Goal: Task Accomplishment & Management: Use online tool/utility

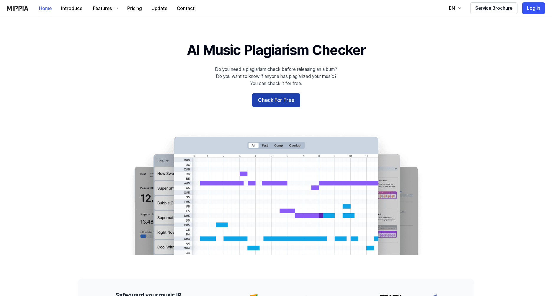
click at [278, 105] on button "Check For Free" at bounding box center [276, 100] width 48 height 14
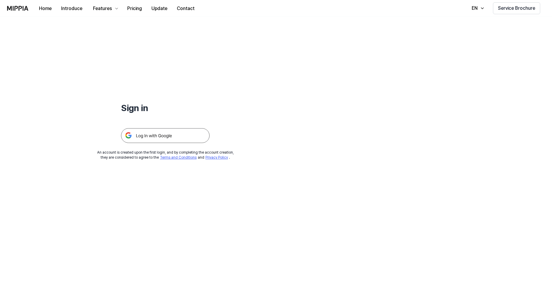
click at [168, 132] on img at bounding box center [165, 135] width 89 height 15
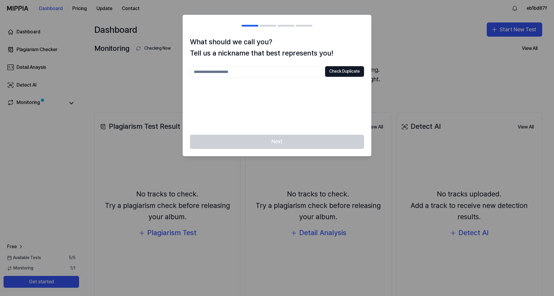
click at [275, 76] on input "text" at bounding box center [256, 72] width 133 height 12
type input "*******"
click at [352, 78] on div "******* Check Duplicate" at bounding box center [277, 96] width 174 height 61
click at [351, 74] on button "Check Duplicate" at bounding box center [344, 71] width 39 height 11
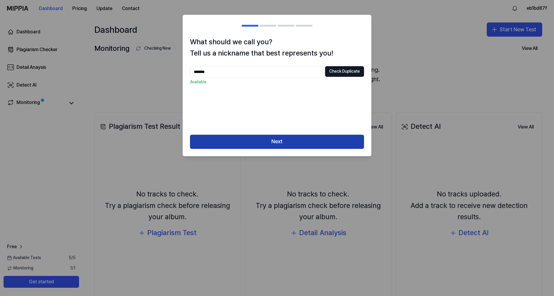
click at [292, 145] on button "Next" at bounding box center [277, 142] width 174 height 14
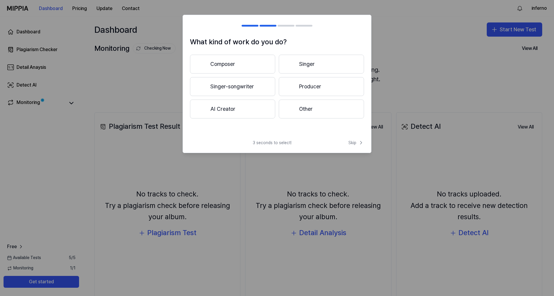
click at [308, 88] on button "Producer" at bounding box center [321, 86] width 85 height 19
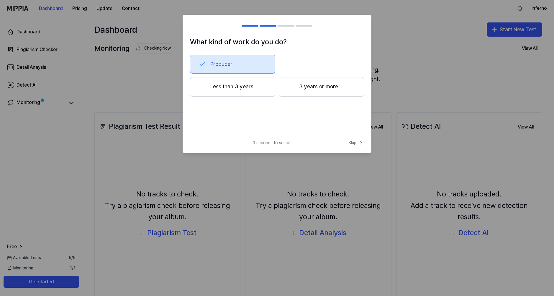
click at [299, 85] on button "3 years or more" at bounding box center [321, 86] width 85 height 19
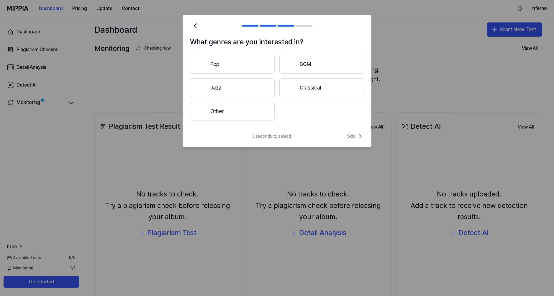
click at [233, 112] on button "Other" at bounding box center [232, 111] width 85 height 19
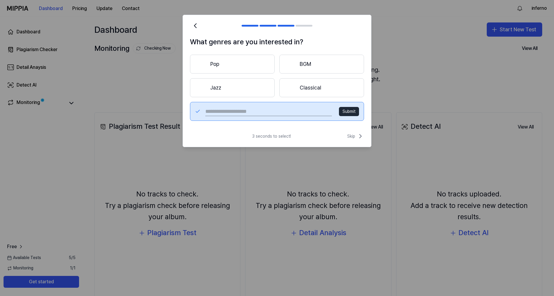
click at [252, 112] on input "text" at bounding box center [268, 111] width 127 height 9
click at [265, 114] on input "text" at bounding box center [268, 111] width 127 height 9
click at [259, 113] on input "text" at bounding box center [268, 111] width 127 height 9
type input "****"
click at [349, 113] on button "Submit" at bounding box center [349, 111] width 20 height 9
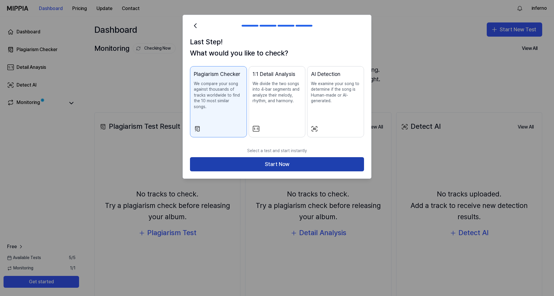
click at [255, 161] on button "Start Now" at bounding box center [277, 164] width 174 height 14
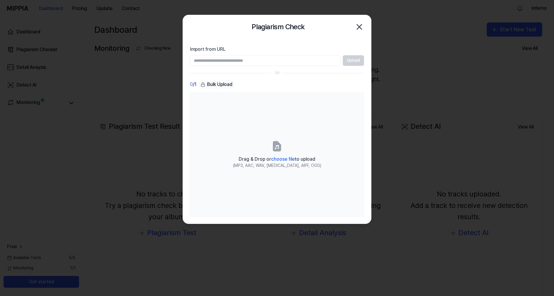
click at [216, 58] on input "Import from URL" at bounding box center [265, 60] width 151 height 11
paste input "**********"
type input "**********"
click at [348, 60] on button "Upload" at bounding box center [353, 60] width 21 height 11
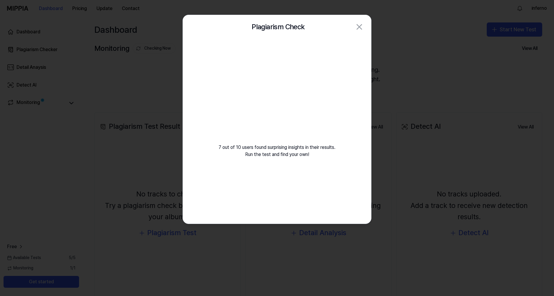
click at [250, 143] on div "7 out of 10 users found surprising insights in their results. Run the test and …" at bounding box center [277, 105] width 188 height 133
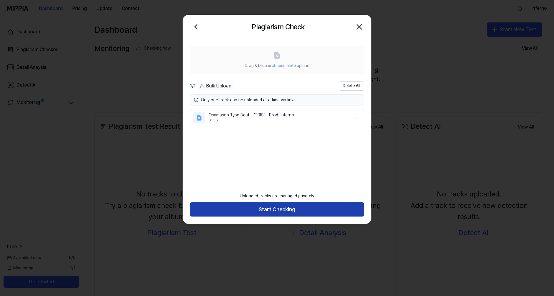
click at [255, 212] on button "Start Checking" at bounding box center [277, 209] width 174 height 14
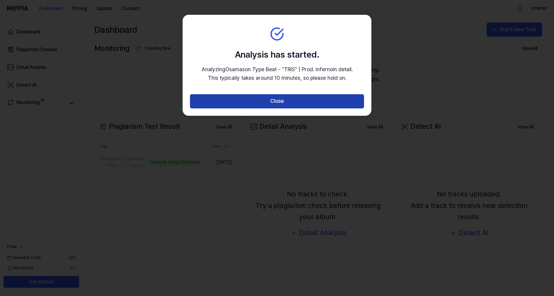
click at [231, 95] on button "Close" at bounding box center [277, 101] width 174 height 14
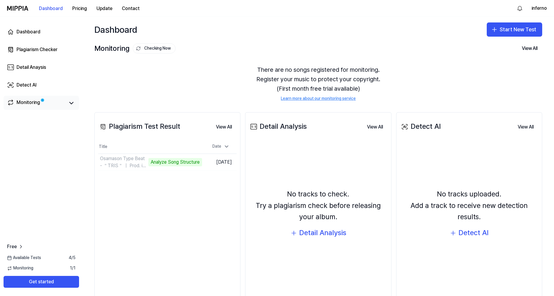
click at [59, 102] on link "Monitoring" at bounding box center [36, 103] width 58 height 8
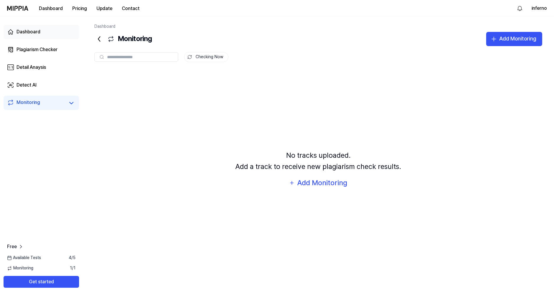
click at [31, 30] on div "Dashboard" at bounding box center [29, 31] width 24 height 7
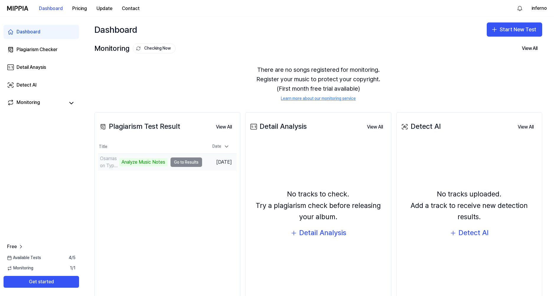
click at [180, 163] on td "Osamason Type Beat - ＂TRIS＂ ｜ Prod. inferno Analyze Music Notes Go to Results" at bounding box center [150, 162] width 104 height 17
